Goal: Information Seeking & Learning: Understand process/instructions

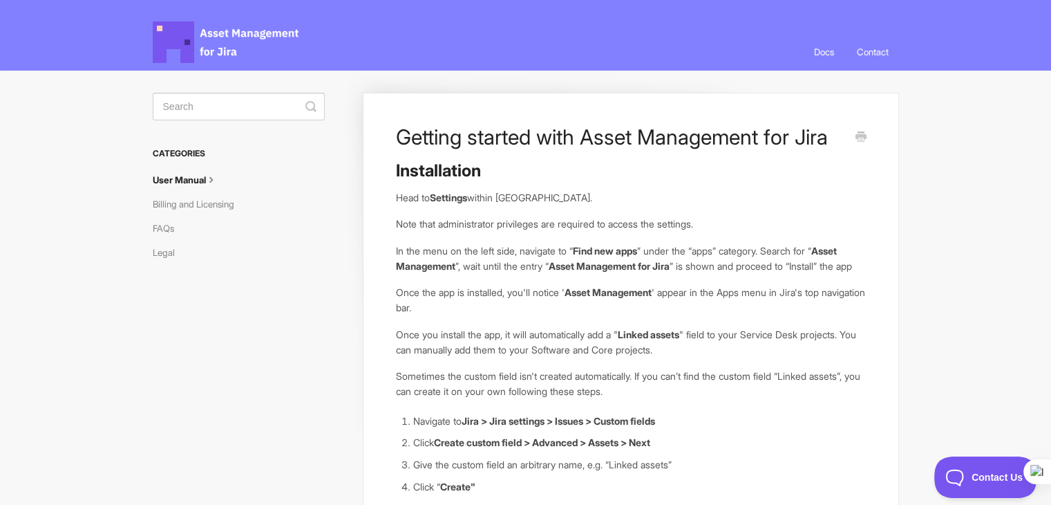
click at [456, 196] on strong "Settings" at bounding box center [447, 197] width 37 height 12
click at [187, 149] on h3 "Categories" at bounding box center [239, 153] width 172 height 25
click at [213, 180] on icon at bounding box center [211, 178] width 11 height 11
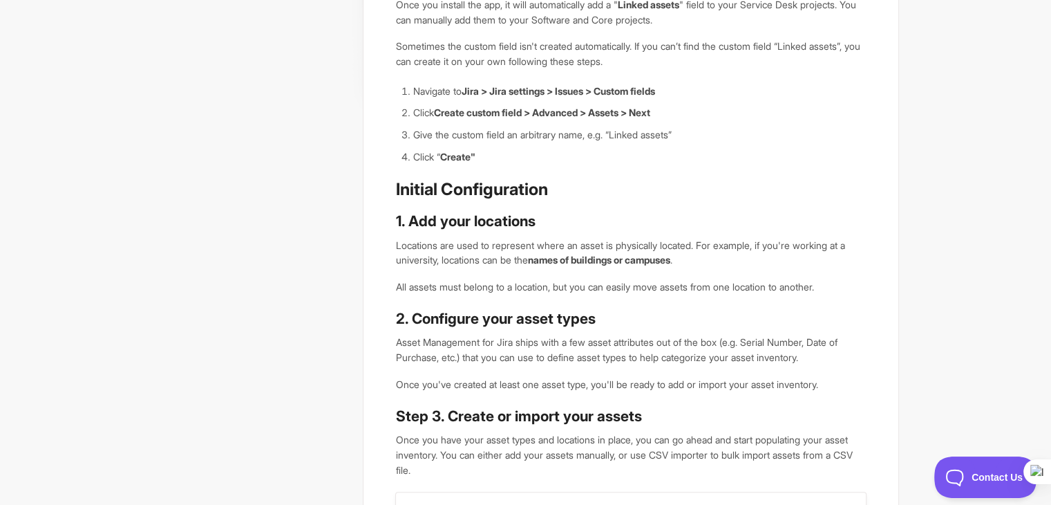
scroll to position [182, 0]
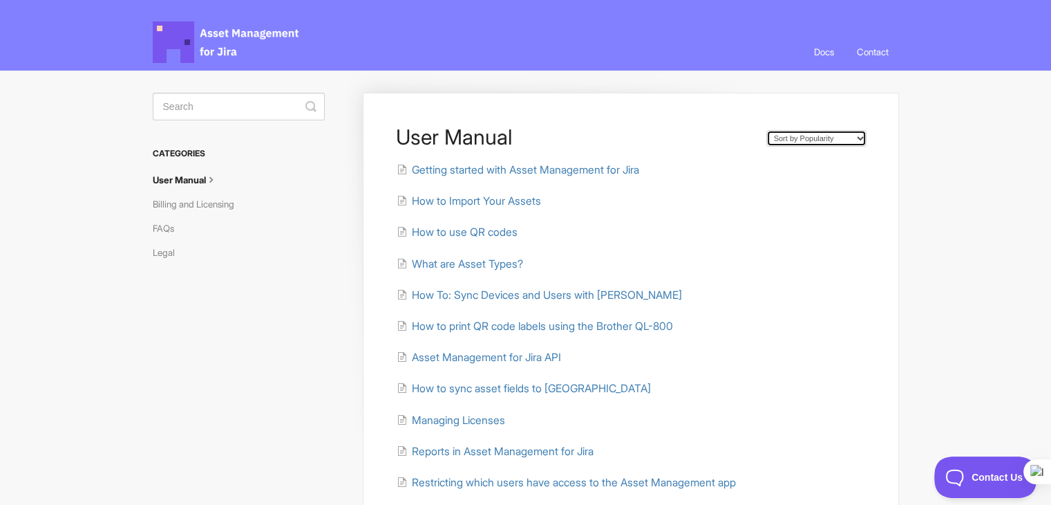
click at [814, 131] on select "Sort by Default Sort A-Z Sort by Popularity Sort by Last Updated" at bounding box center [817, 138] width 100 height 17
click at [937, 150] on body "Asset Management for Jira Docs Toggle Navigation Docs Contact Contact User Manu…" at bounding box center [525, 455] width 1051 height 910
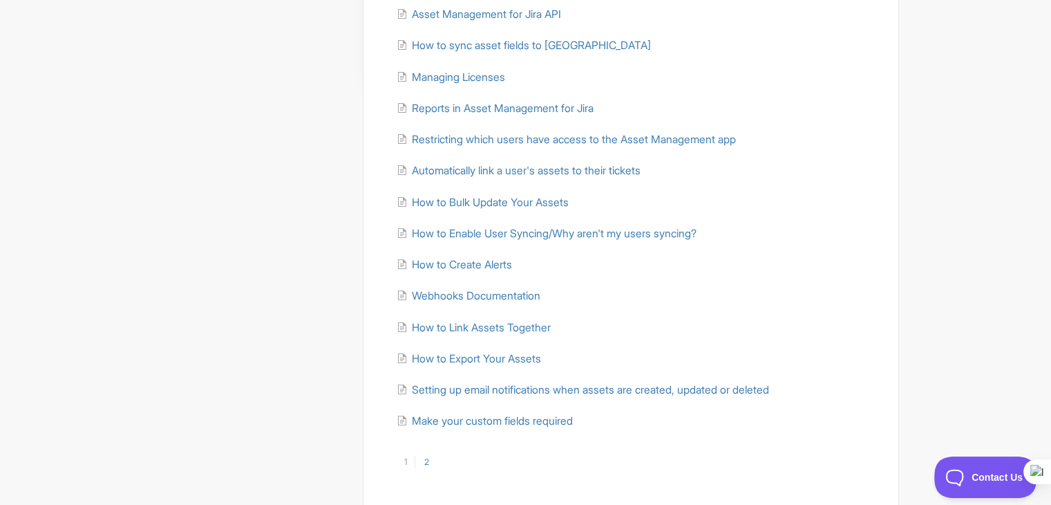
scroll to position [346, 0]
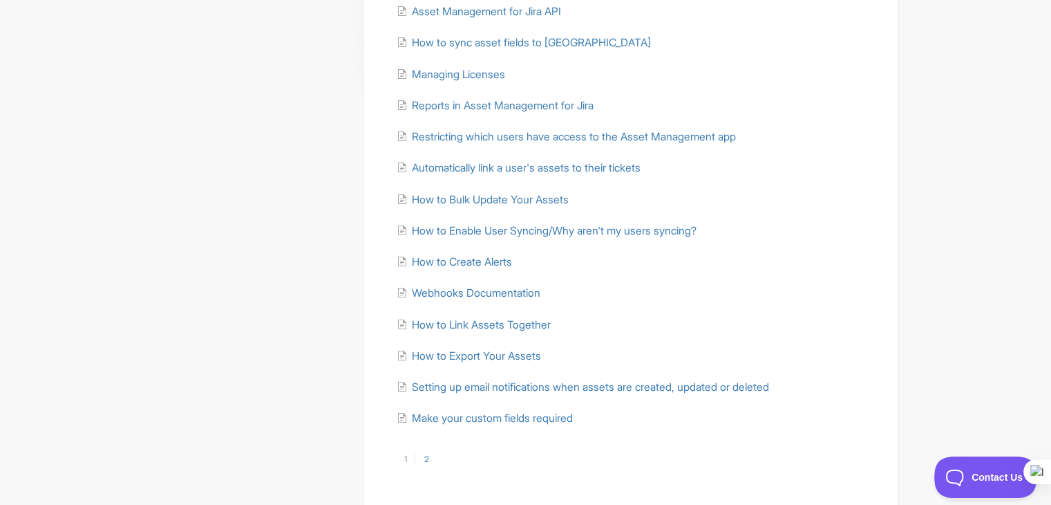
click at [422, 460] on link "2" at bounding box center [426, 459] width 22 height 12
